Goal: Task Accomplishment & Management: Manage account settings

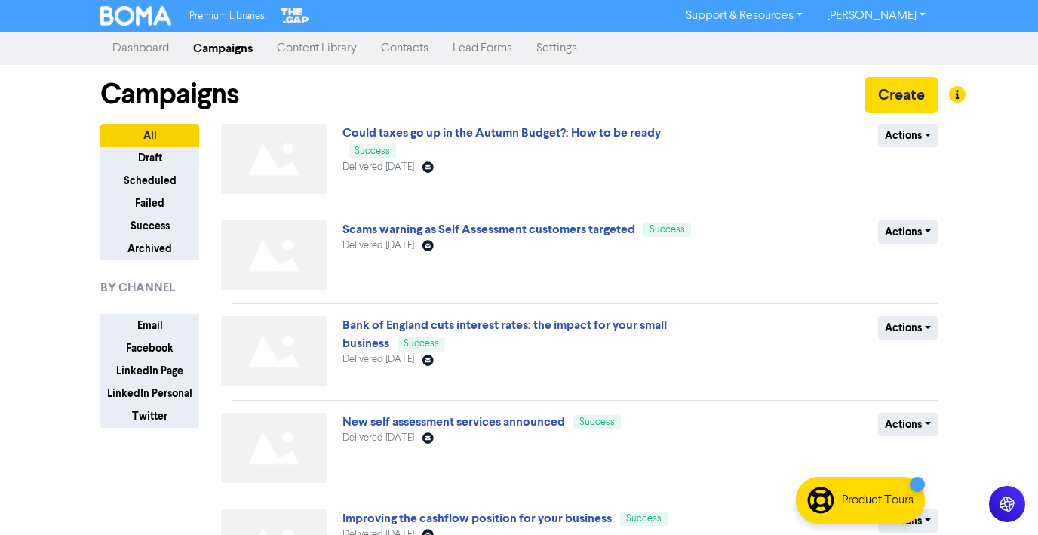
click at [1024, 165] on div "Premium Libraries: Support & Resources Video Tutorials FAQ & Guides Marketing E…" at bounding box center [519, 267] width 1038 height 535
click at [355, 44] on link "Content Library" at bounding box center [317, 48] width 104 height 30
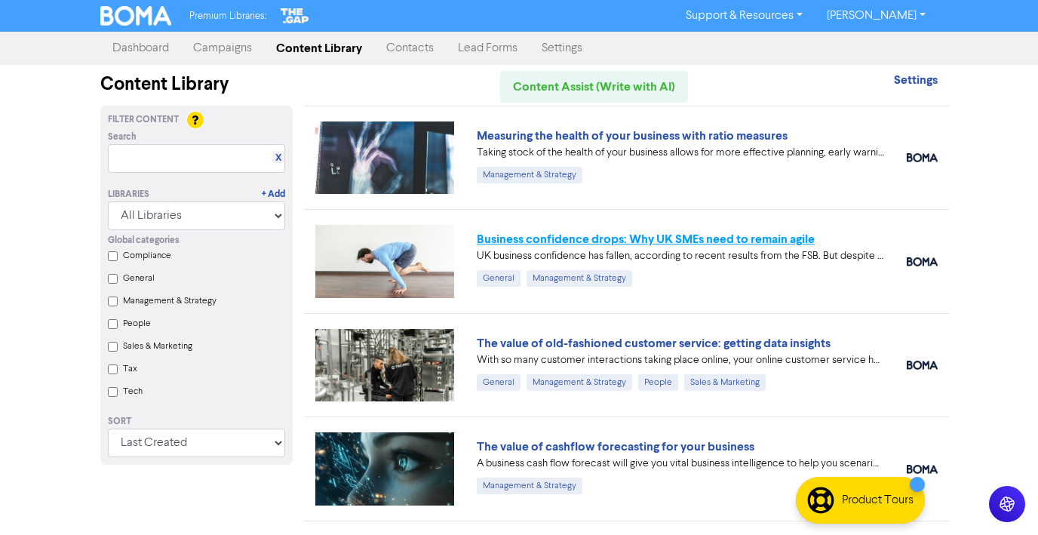
click at [558, 242] on link "Business confidence drops: Why UK SMEs need to remain agile" at bounding box center [646, 239] width 338 height 15
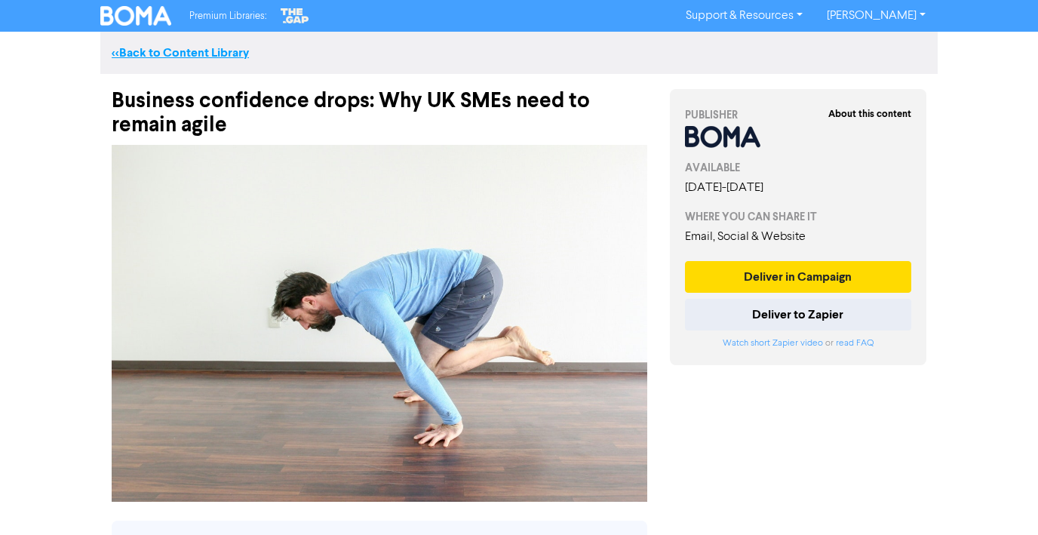
click at [198, 51] on link "<< Back to Content Library" at bounding box center [180, 52] width 137 height 15
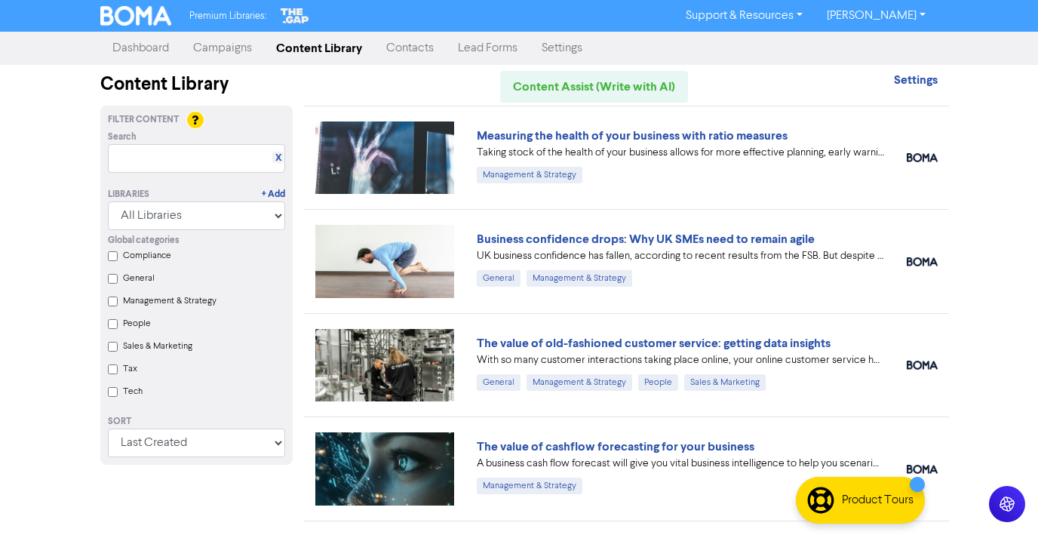
click at [223, 47] on link "Campaigns" at bounding box center [222, 48] width 83 height 30
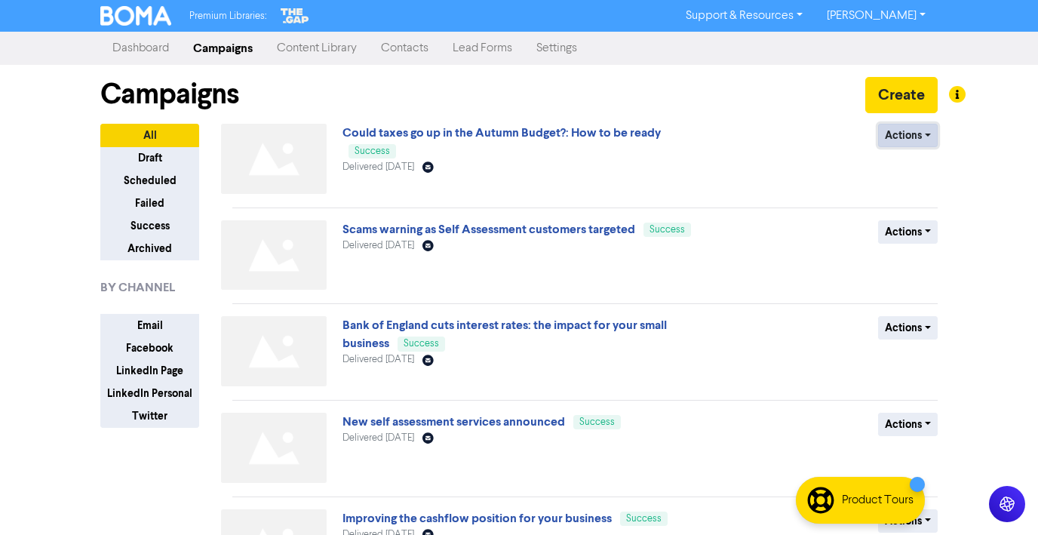
click at [918, 134] on button "Actions" at bounding box center [908, 135] width 60 height 23
click at [900, 170] on button "Duplicate" at bounding box center [938, 167] width 119 height 24
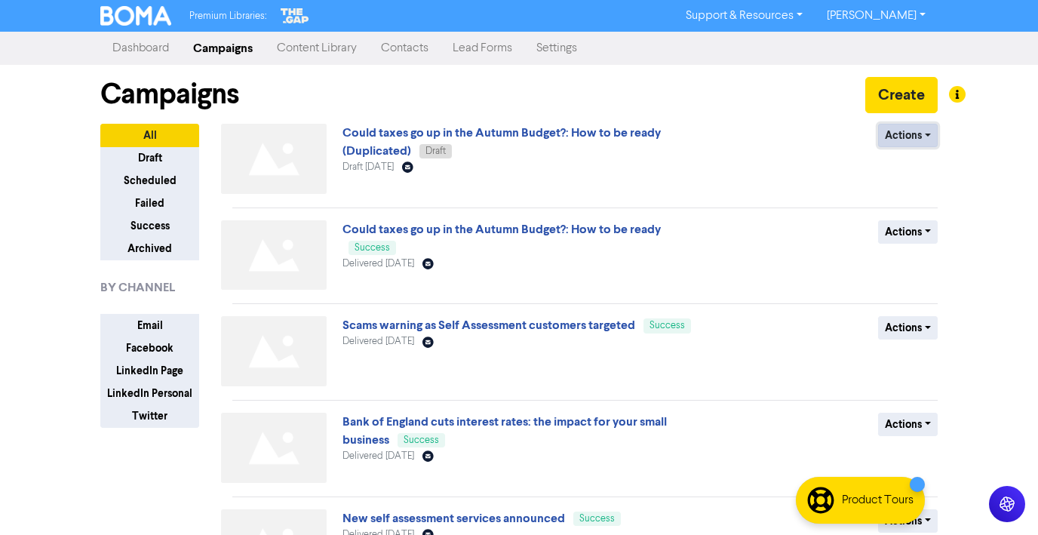
click at [933, 136] on button "Actions" at bounding box center [908, 135] width 60 height 23
click at [909, 217] on button "Rename" at bounding box center [938, 216] width 119 height 24
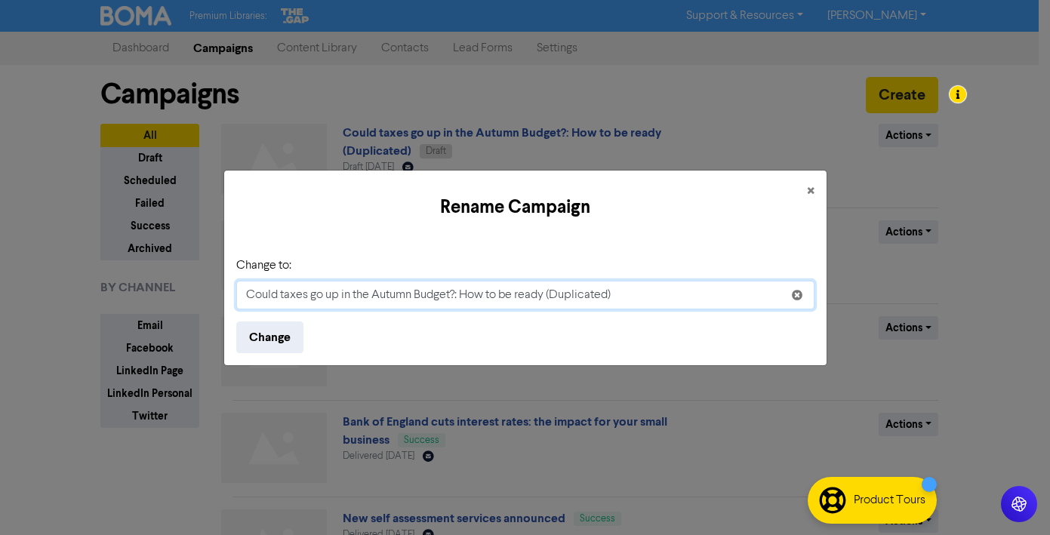
paste input "Business credit: using loans to grow your business"
click at [332, 294] on input "Business credit: using loans to grow your business" at bounding box center [525, 295] width 578 height 29
type input "Business credit: Using loans to grow your business"
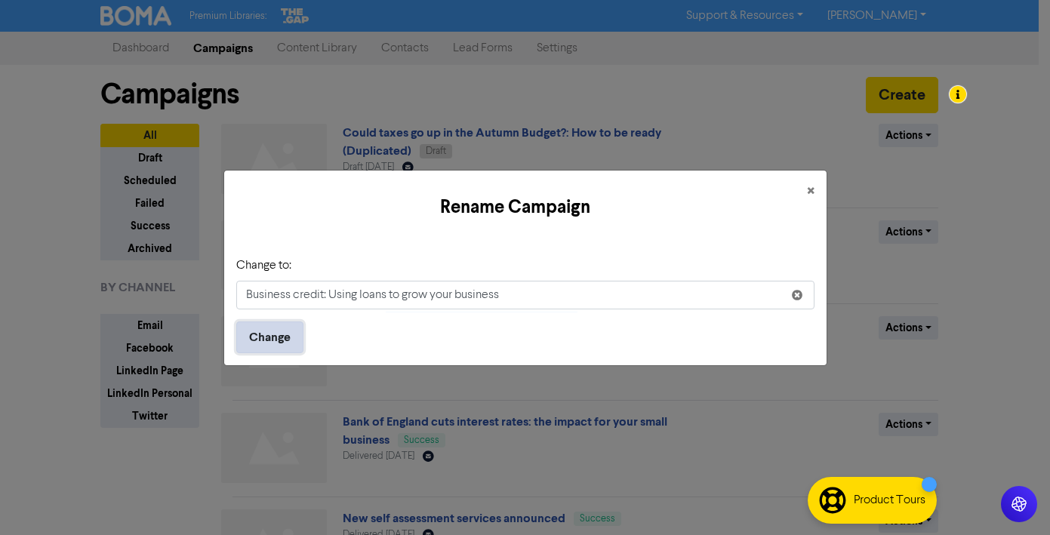
click at [269, 337] on button "Change" at bounding box center [269, 337] width 67 height 32
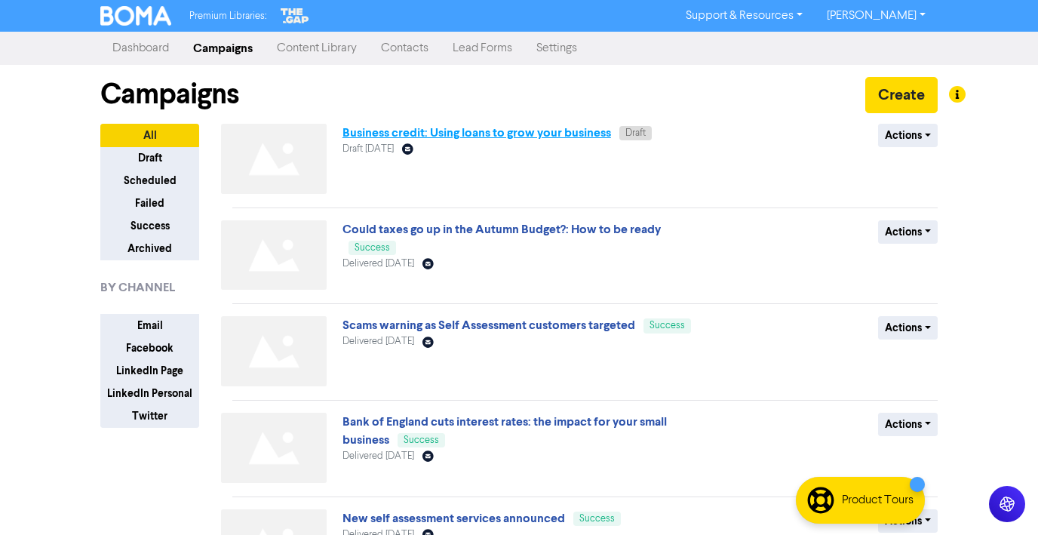
click at [553, 132] on link "Business credit: Using loans to grow your business" at bounding box center [477, 132] width 269 height 15
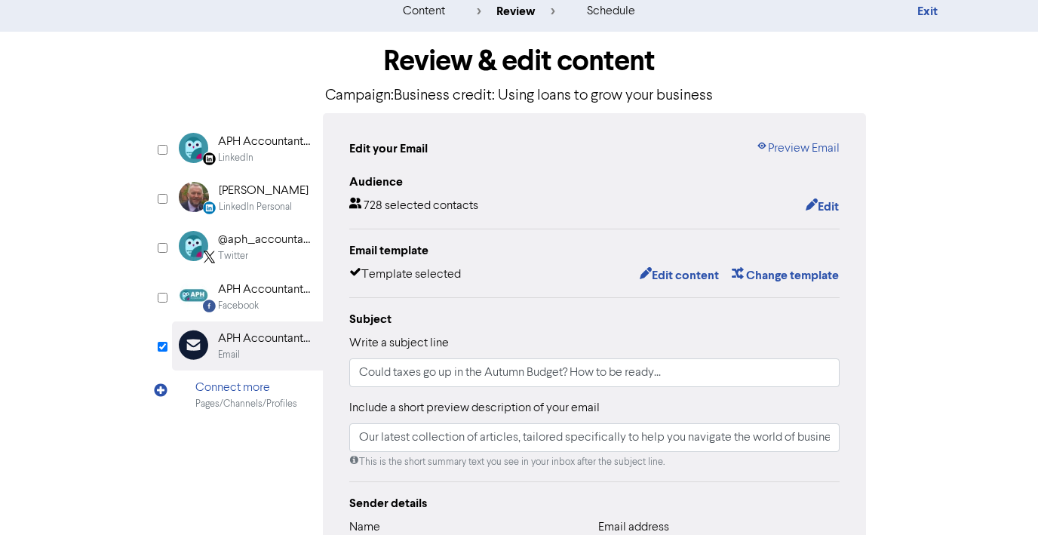
scroll to position [110, 0]
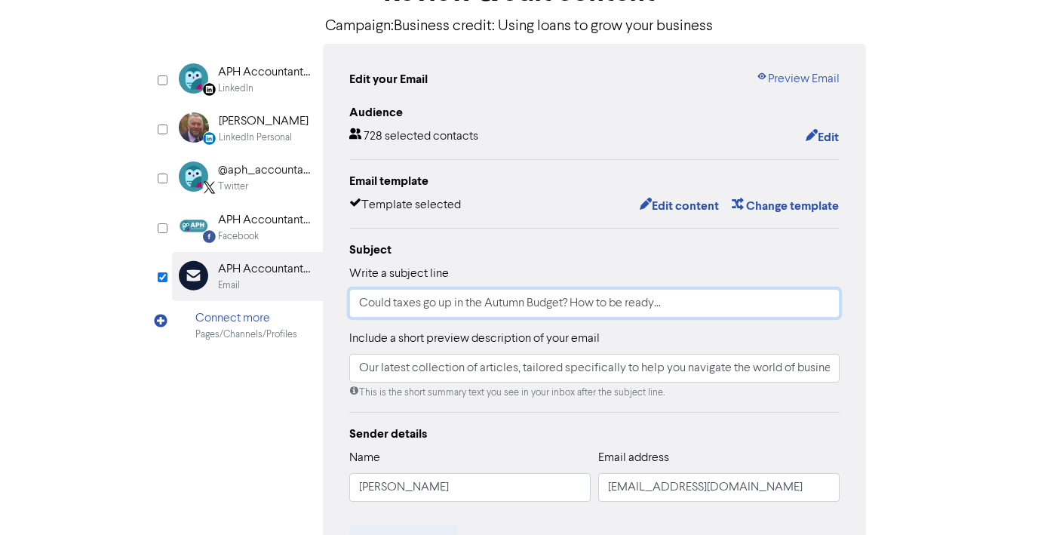
click at [726, 309] on input "Could taxes go up in the Autumn Budget? How to be ready..." at bounding box center [594, 303] width 490 height 29
paste input "Business credit: using loans to grow your business"
click at [447, 303] on input "Business credit: using loans to grow your business" at bounding box center [594, 303] width 490 height 29
type input "Business credit: Using loans to grow your business"
click at [884, 319] on div "Review & edit content Campaign: Business credit: Using loans to grow your busin…" at bounding box center [519, 357] width 860 height 791
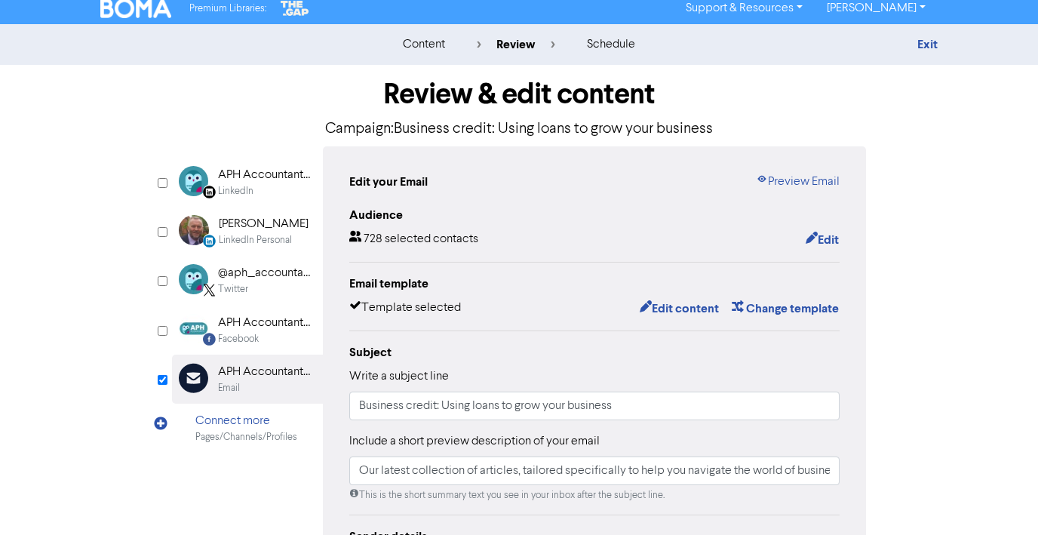
scroll to position [0, 0]
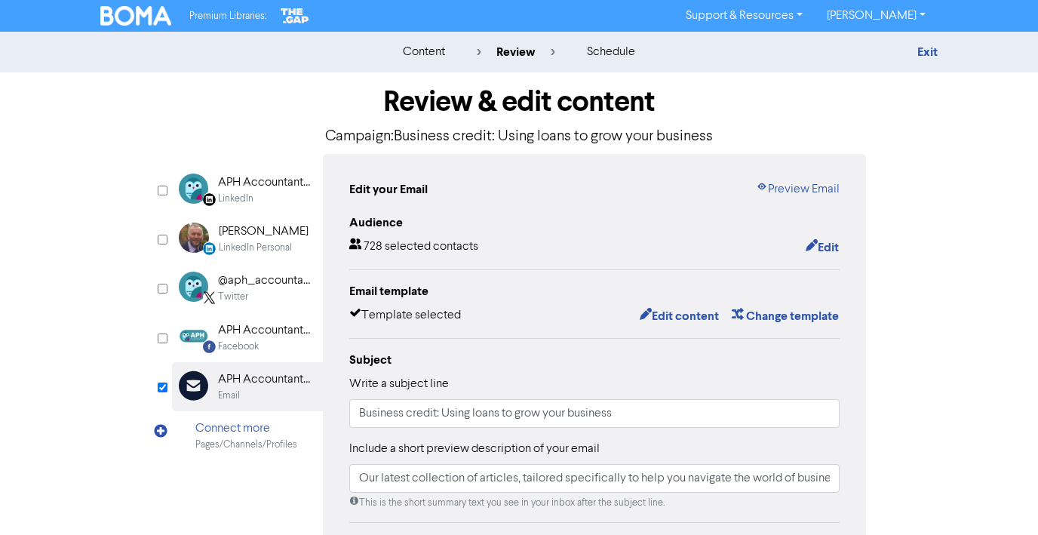
click at [573, 342] on div "Audience 728 selected contacts Edit Email template Template selected Edit conte…" at bounding box center [594, 491] width 490 height 555
click at [667, 315] on button "Edit content" at bounding box center [679, 316] width 81 height 20
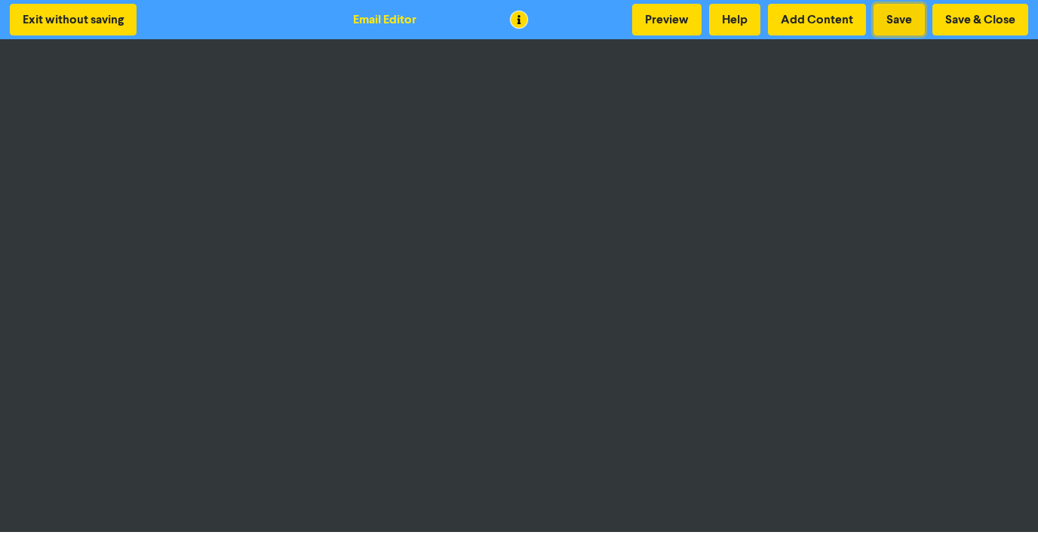
click at [896, 23] on button "Save" at bounding box center [899, 20] width 51 height 32
click at [888, 13] on button "Save" at bounding box center [899, 20] width 51 height 32
click at [901, 17] on button "Save" at bounding box center [899, 20] width 51 height 32
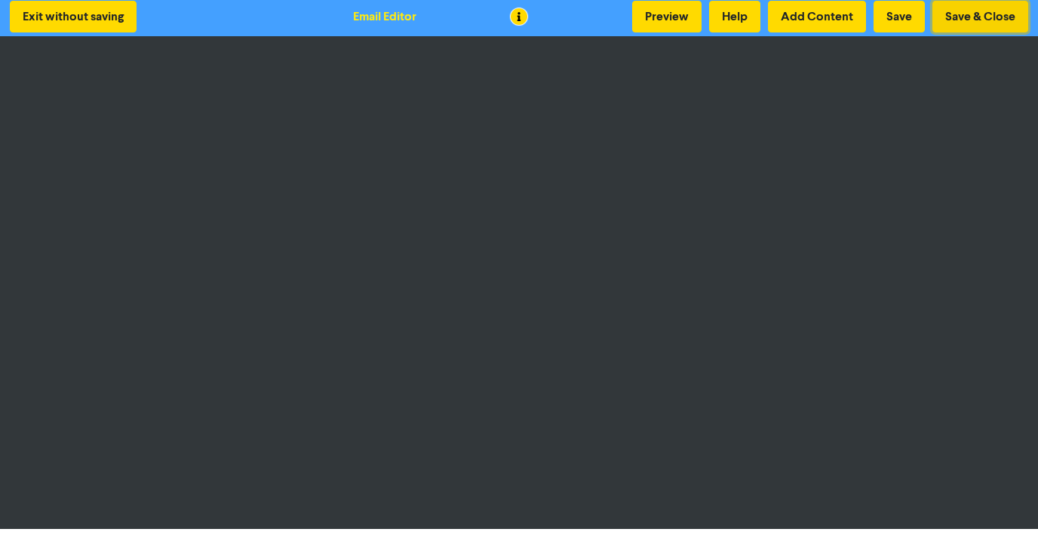
click at [982, 23] on button "Save & Close" at bounding box center [981, 17] width 96 height 32
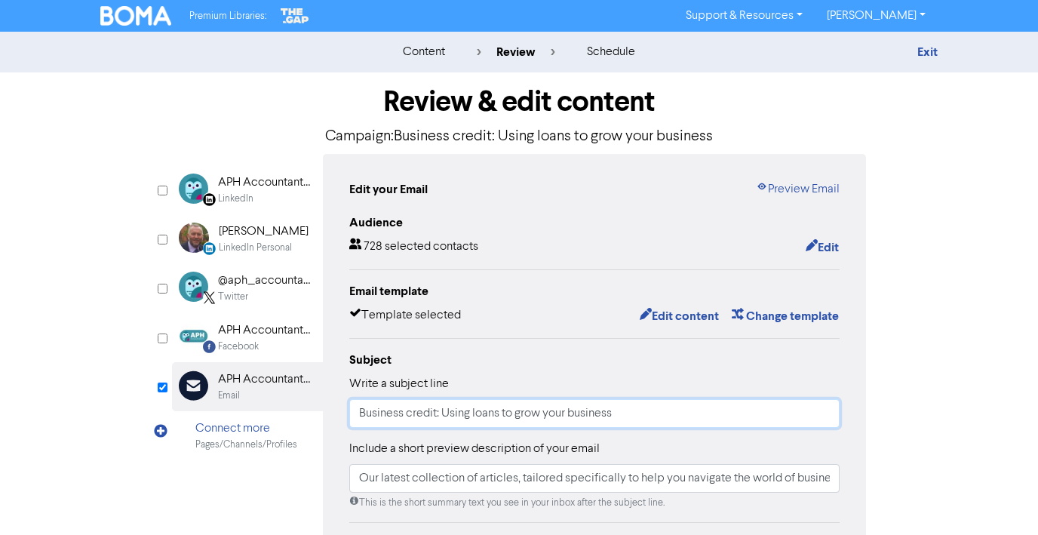
click at [629, 414] on input "Business credit: Using loans to grow your business" at bounding box center [594, 413] width 490 height 29
paste input "onfidence drops: Why UK SMEs need to remain agile"
type input "Business confidence drops: Why UK SMEs need to remain agile"
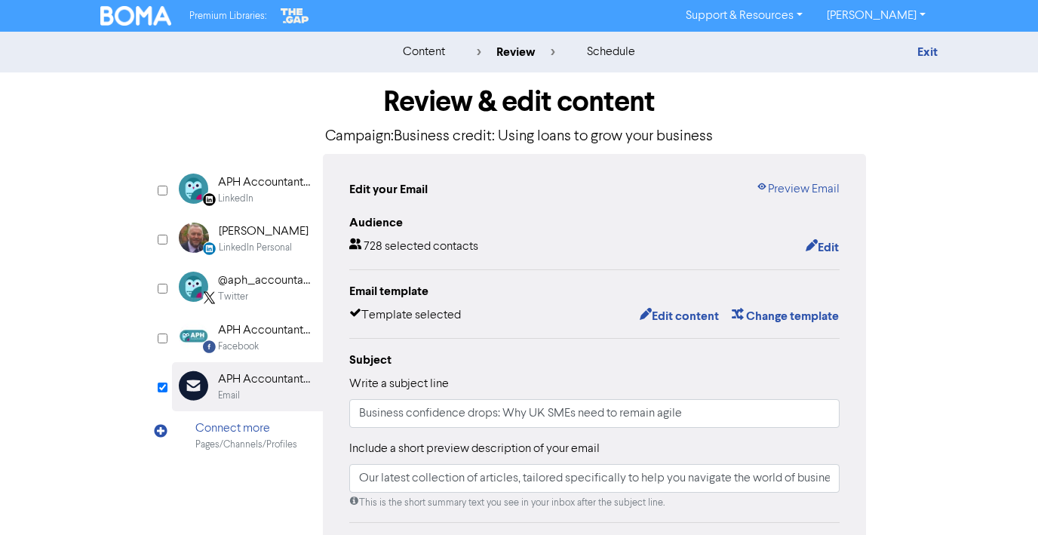
click at [632, 385] on div "Write a subject line Business confidence drops: Why UK SMEs need to remain agile" at bounding box center [594, 401] width 490 height 53
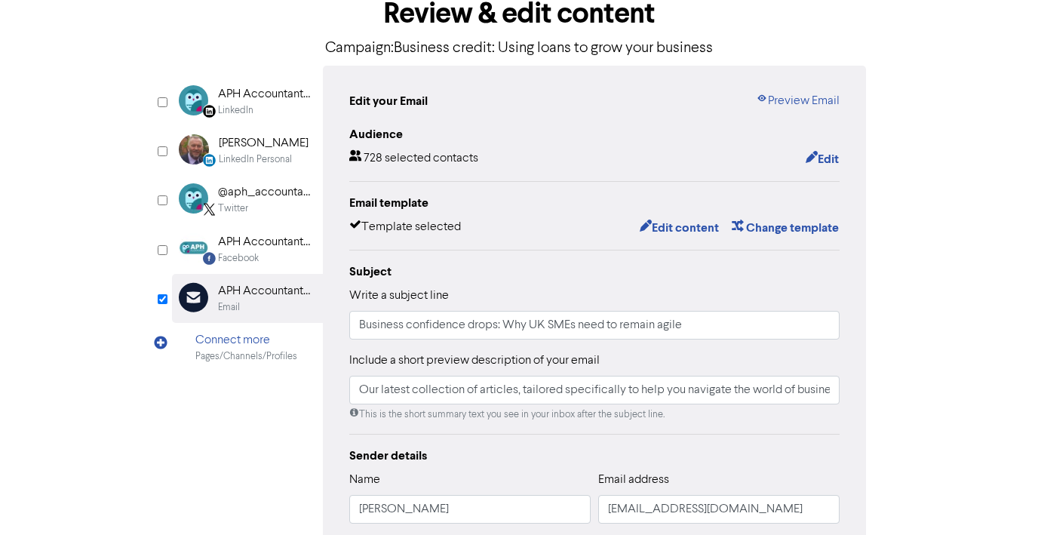
scroll to position [101, 0]
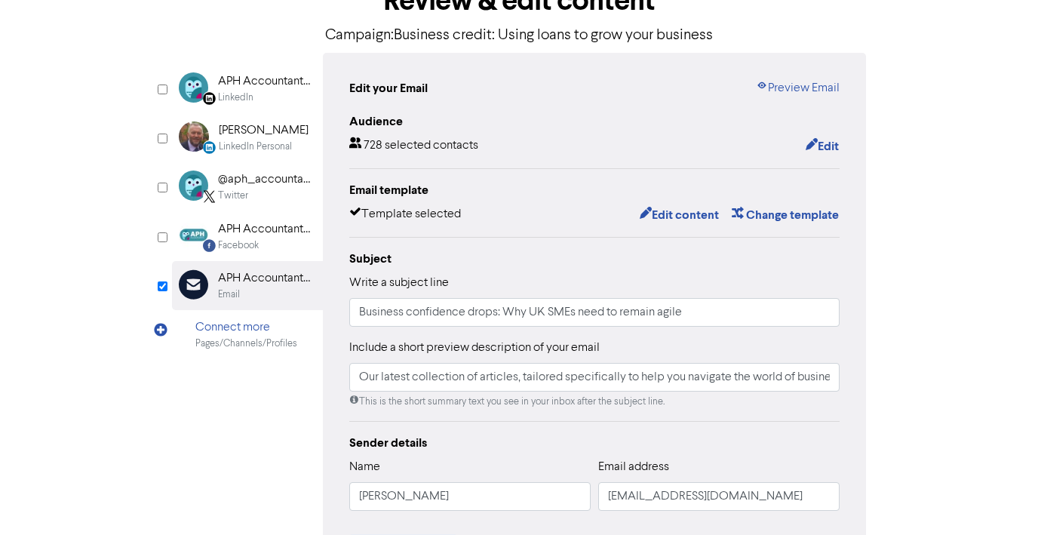
click at [862, 346] on div "Edit your Email Preview Email Audience 728 selected contacts Edit Email templat…" at bounding box center [594, 373] width 543 height 641
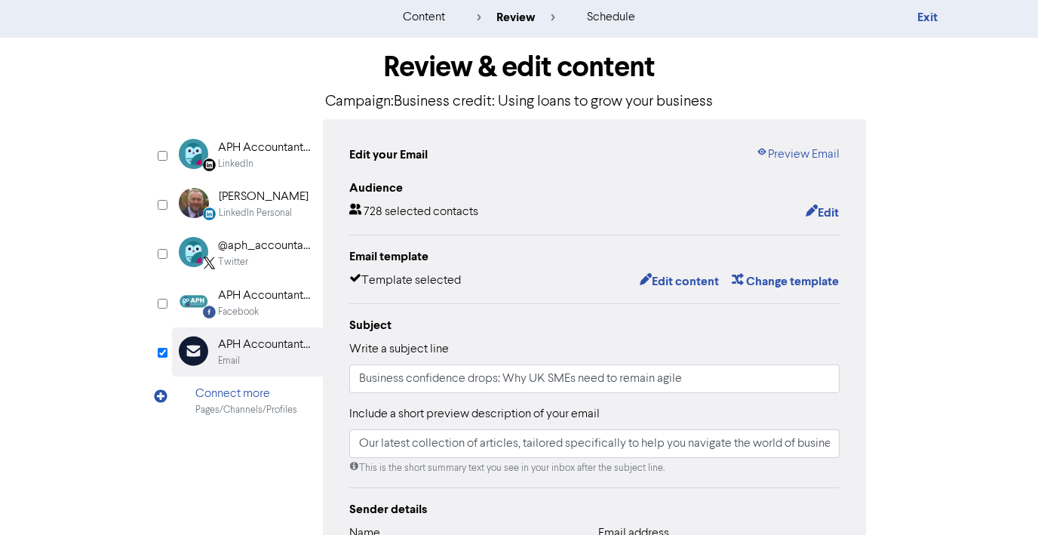
scroll to position [0, 0]
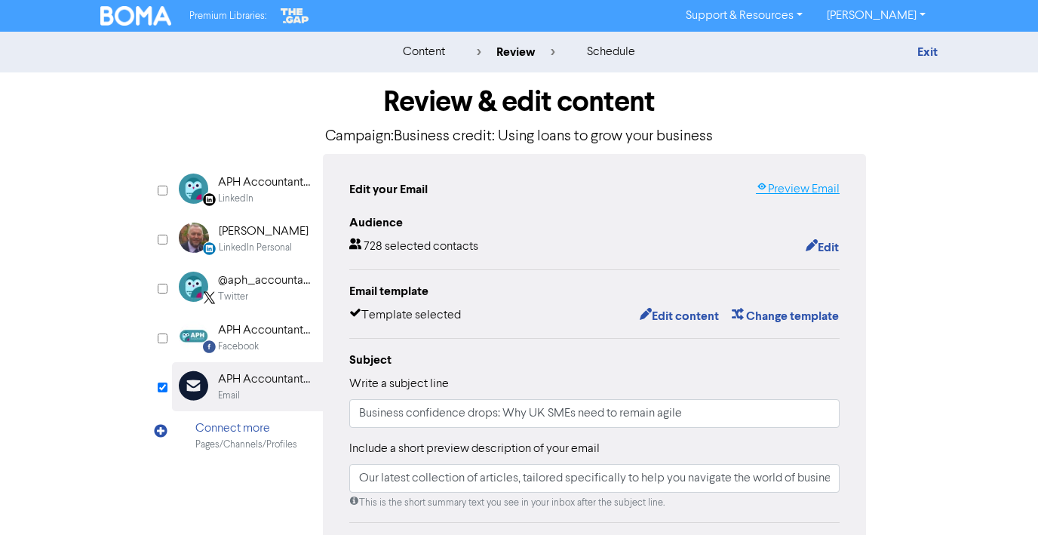
click at [783, 189] on link "Preview Email" at bounding box center [798, 189] width 84 height 18
click at [678, 312] on button "Edit content" at bounding box center [679, 316] width 81 height 20
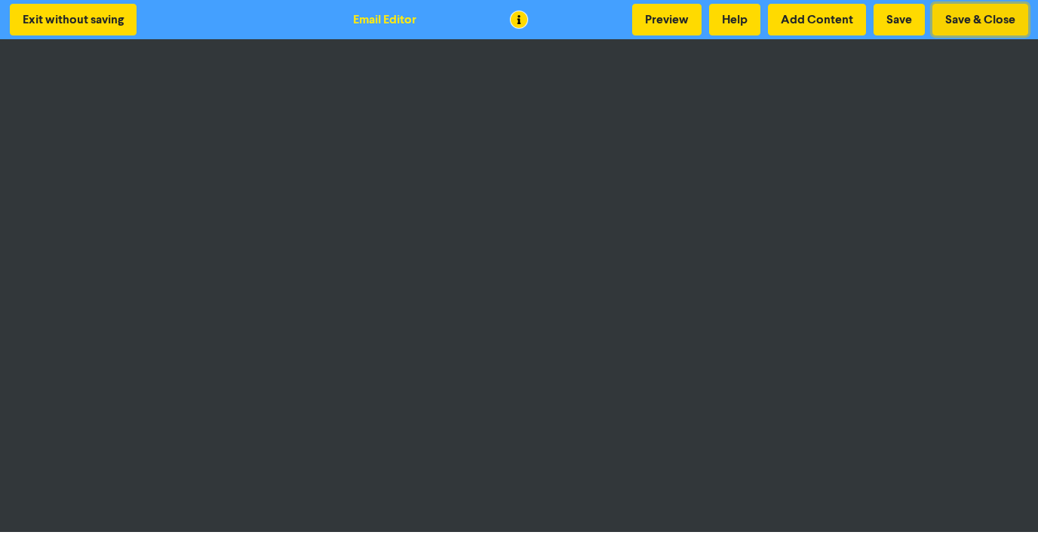
click at [964, 26] on button "Save & Close" at bounding box center [981, 20] width 96 height 32
